Goal: Find contact information: Find contact information

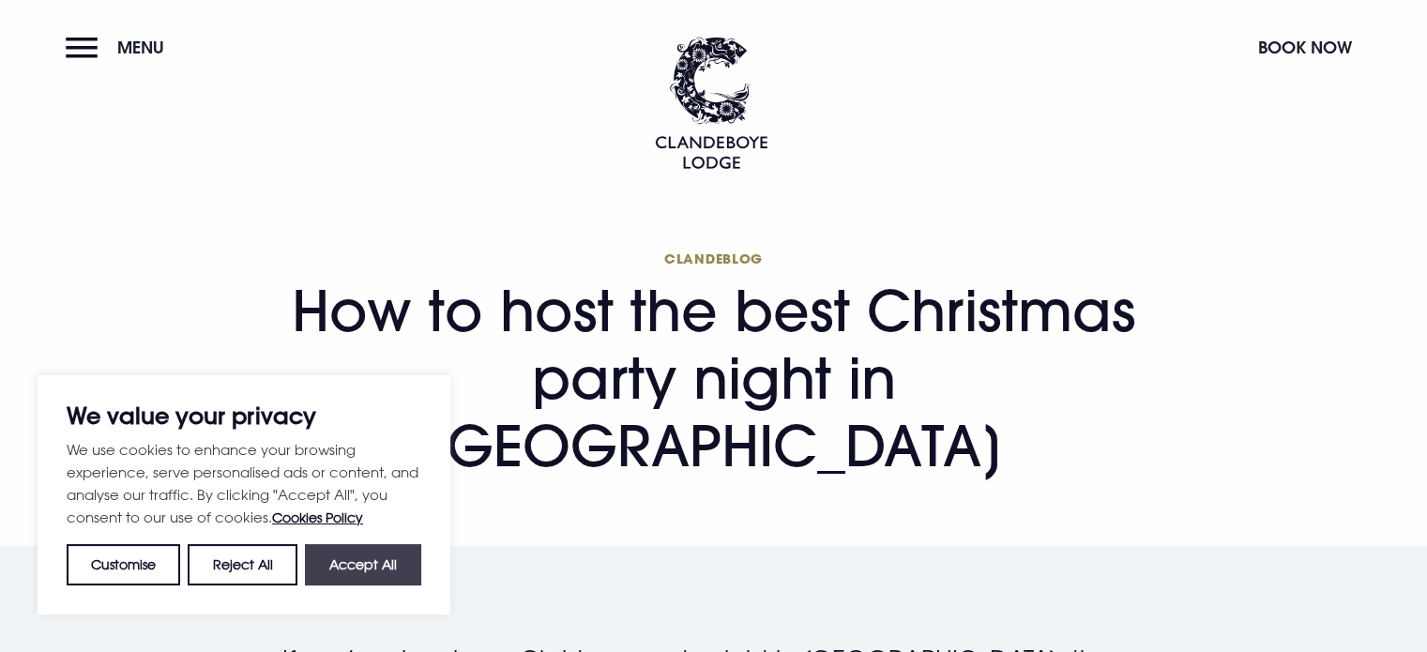
click at [373, 577] on button "Accept All" at bounding box center [363, 564] width 116 height 41
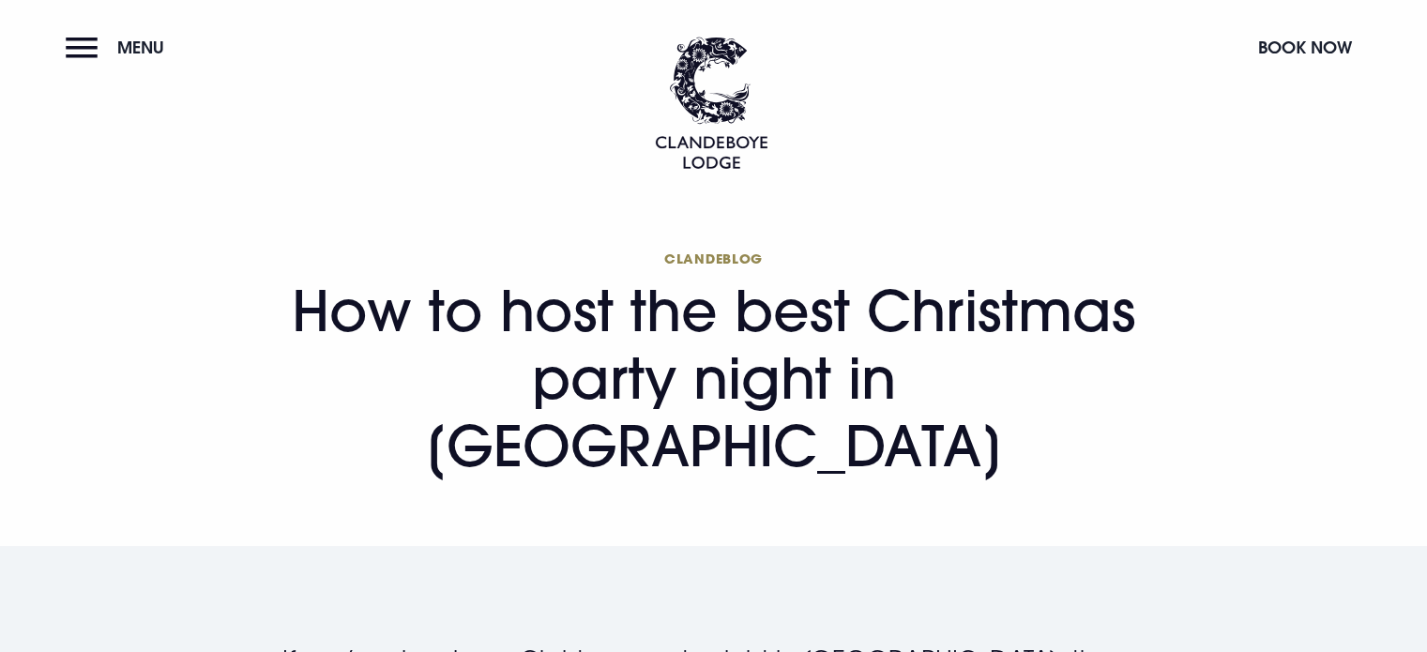
checkbox input "true"
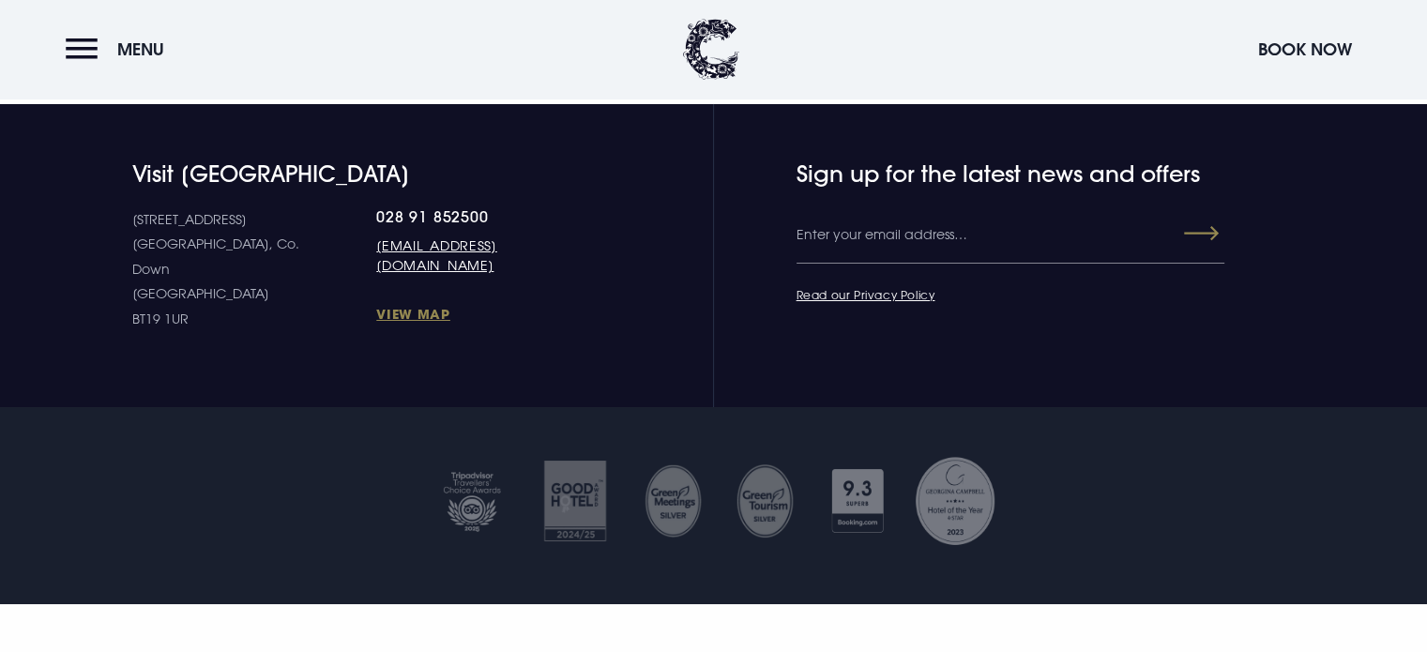
scroll to position [6745, 0]
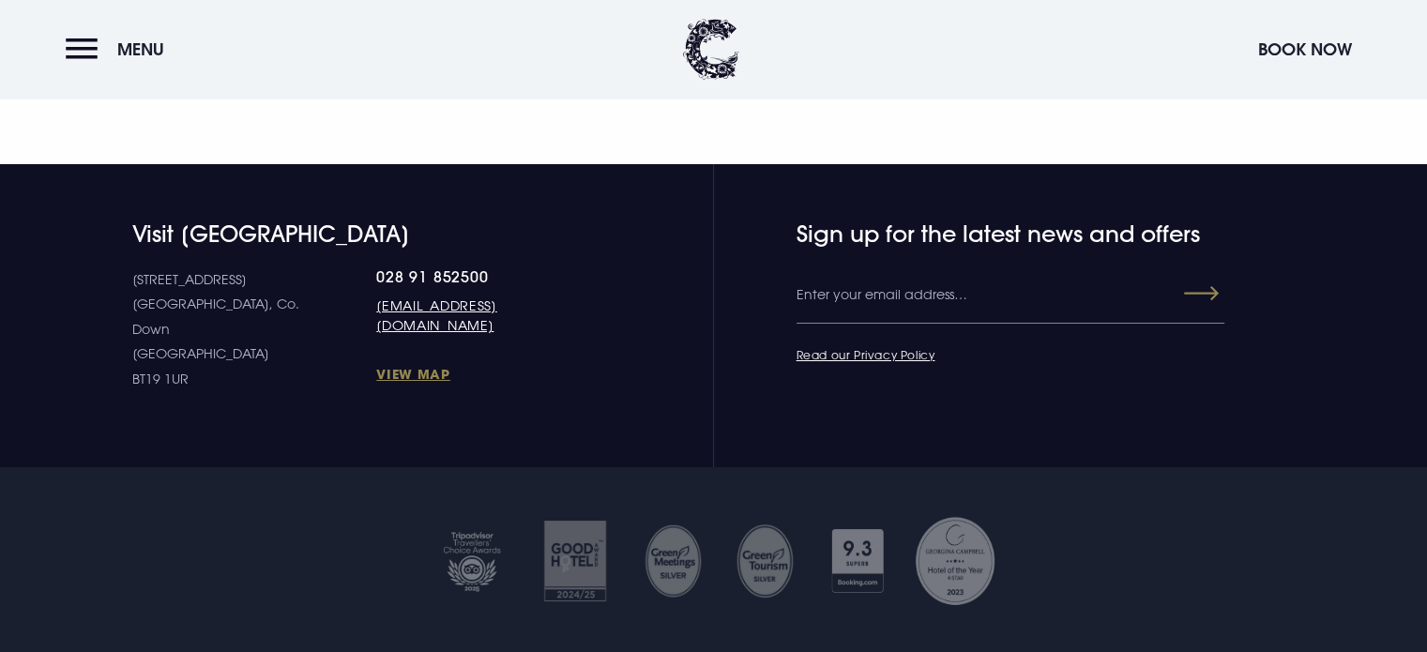
drag, startPoint x: 334, startPoint y: 164, endPoint x: 763, endPoint y: 272, distance: 442.2
click at [763, 272] on section "Visit [GEOGRAPHIC_DATA] [STREET_ADDRESS] Down [GEOGRAPHIC_DATA] BT19 1UR 028 91…" at bounding box center [713, 315] width 1427 height 303
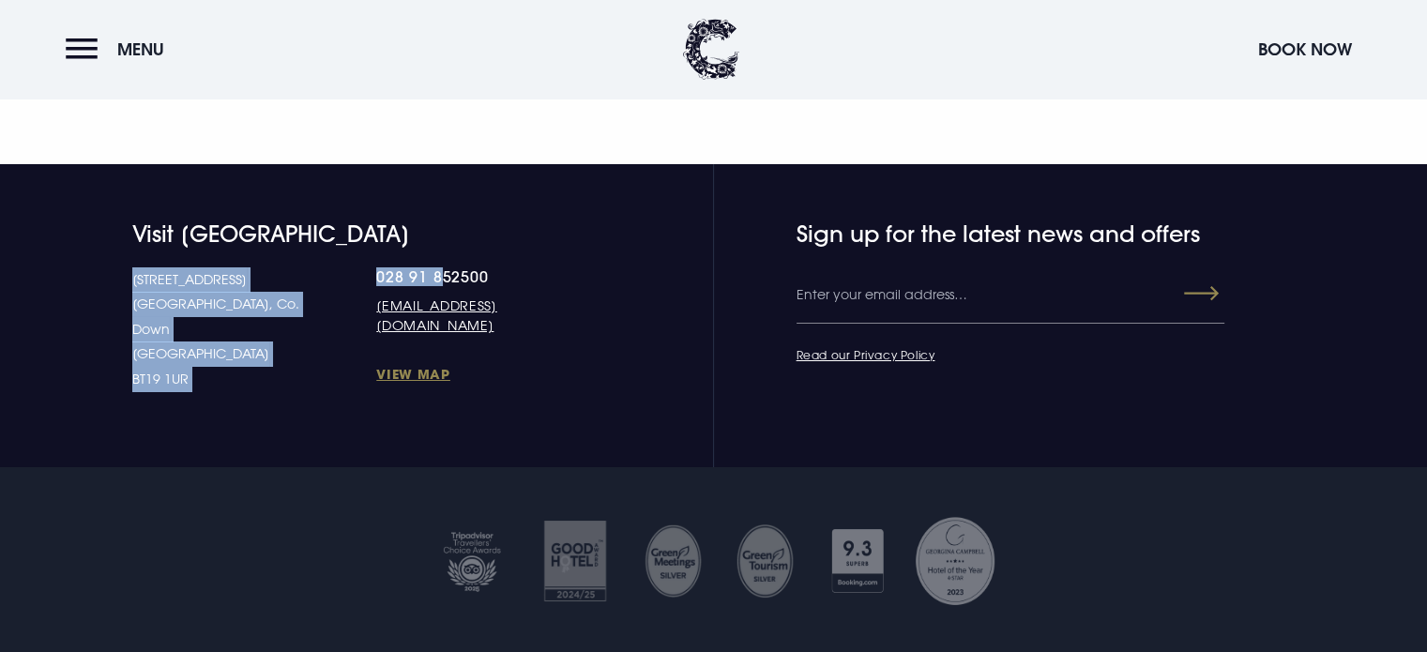
drag, startPoint x: 277, startPoint y: 172, endPoint x: 372, endPoint y: 170, distance: 94.8
click at [372, 267] on div "[STREET_ADDRESS] Down [GEOGRAPHIC_DATA] BT19 1UR 028 91 852500 [EMAIL_ADDRESS][…" at bounding box center [362, 329] width 460 height 125
click at [433, 267] on link "028 91 852500" at bounding box center [483, 276] width 215 height 19
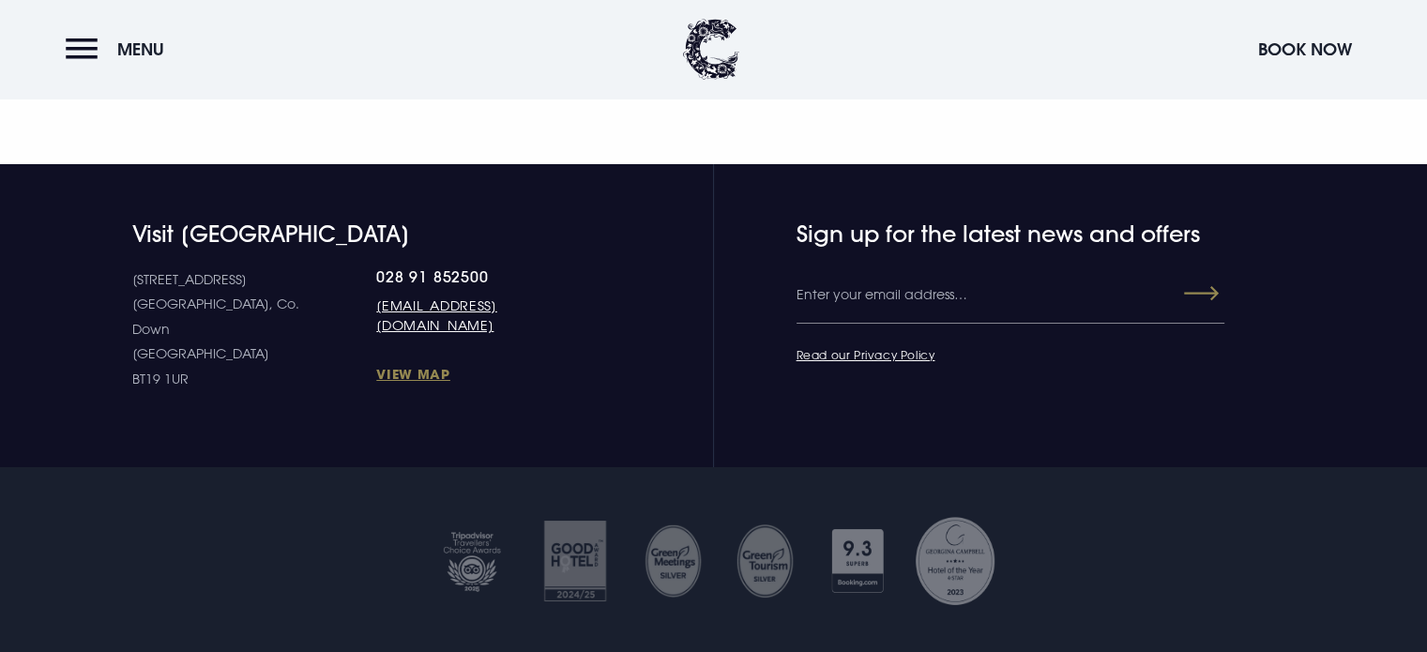
click at [456, 221] on div "Visit [GEOGRAPHIC_DATA] [STREET_ADDRESS] Down [GEOGRAPHIC_DATA] BT19 1UR 028 91…" at bounding box center [326, 307] width 531 height 172
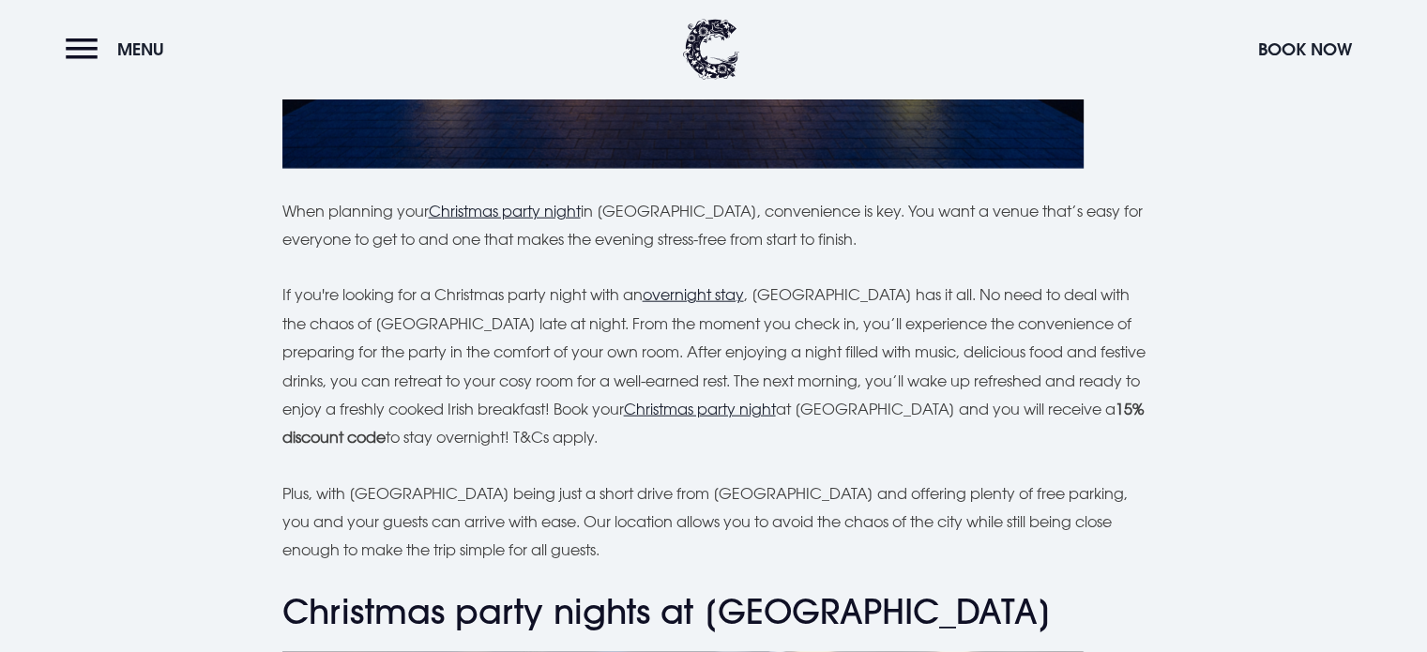
scroll to position [4211, 0]
